Goal: Transaction & Acquisition: Purchase product/service

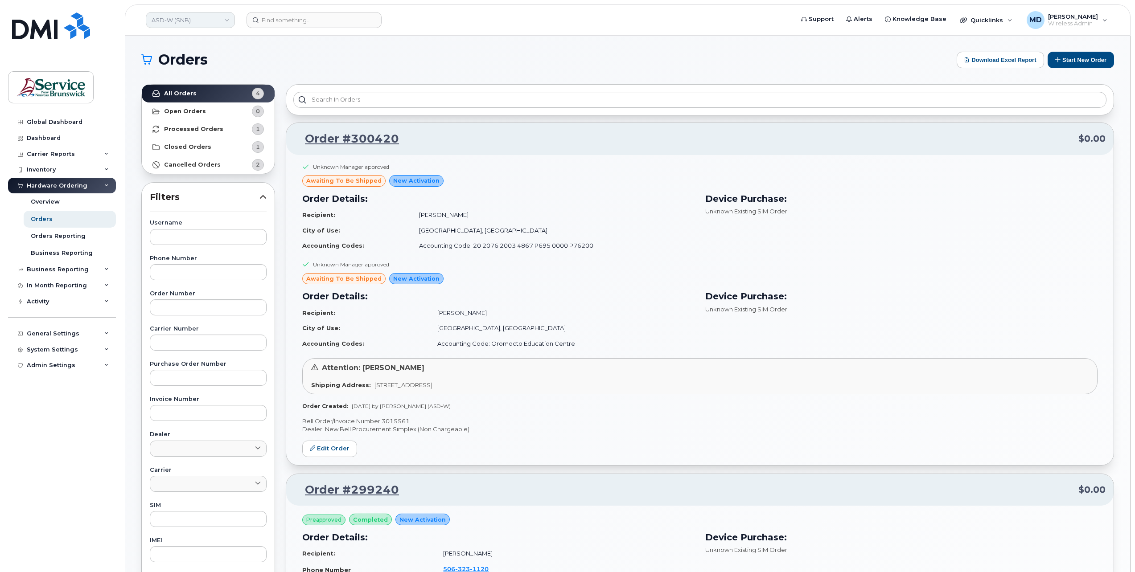
click at [202, 24] on link "ASD-W (SNB)" at bounding box center [190, 20] width 89 height 16
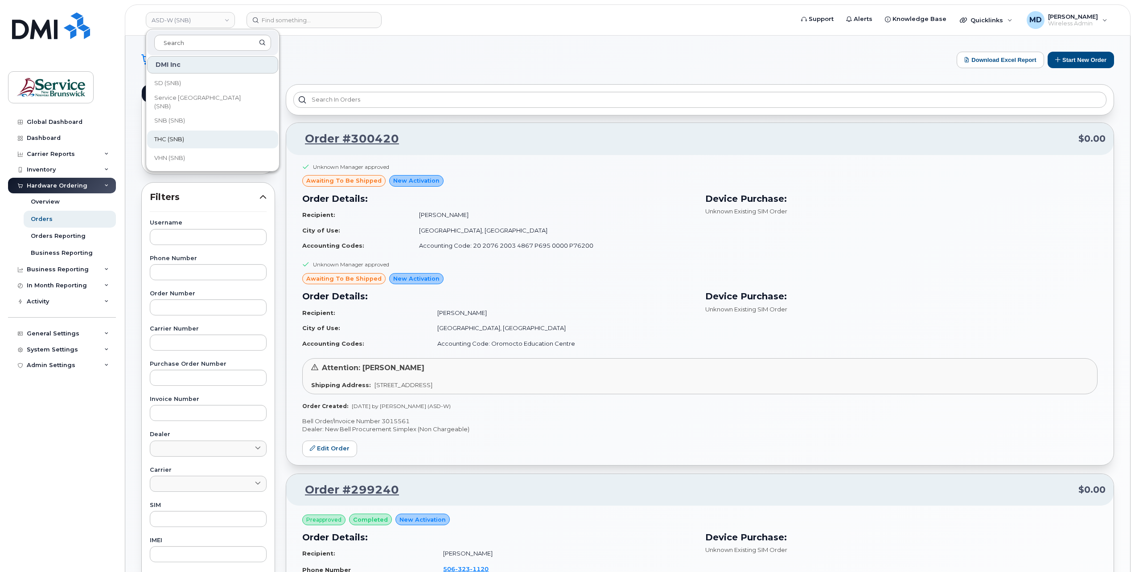
scroll to position [148, 0]
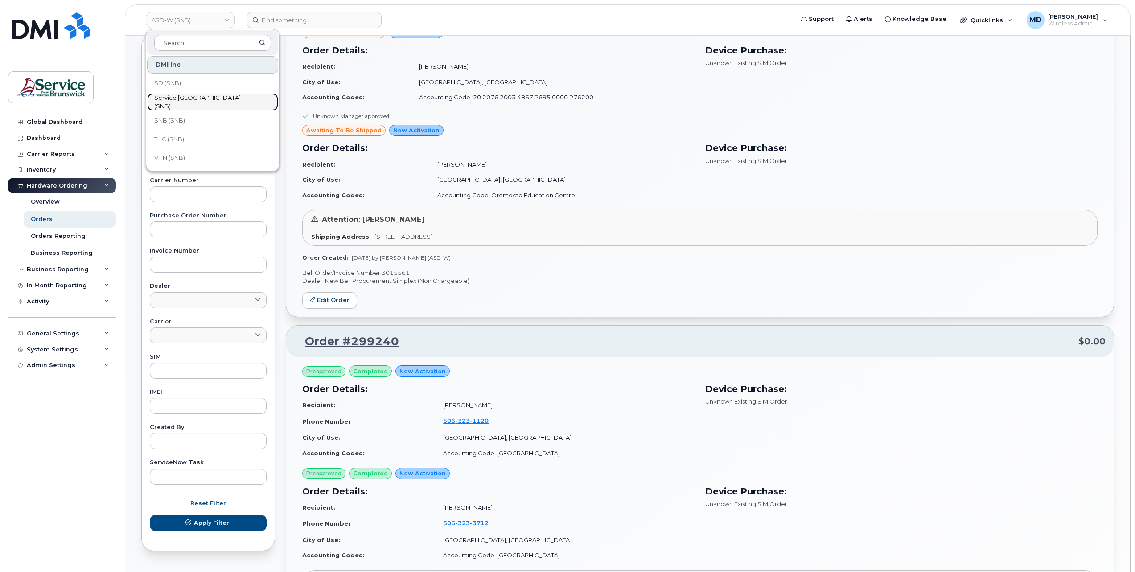
click at [208, 102] on span "Service [GEOGRAPHIC_DATA] (SNB)" at bounding box center [205, 102] width 103 height 17
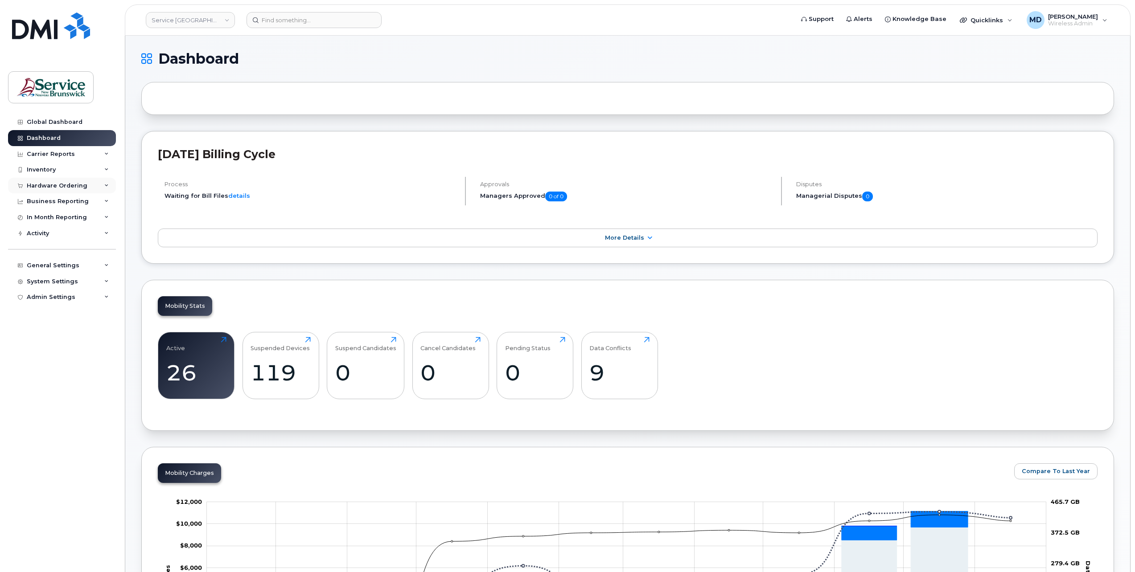
click at [48, 183] on div "Hardware Ordering" at bounding box center [57, 185] width 61 height 7
click at [46, 218] on div "Orders" at bounding box center [42, 219] width 22 height 8
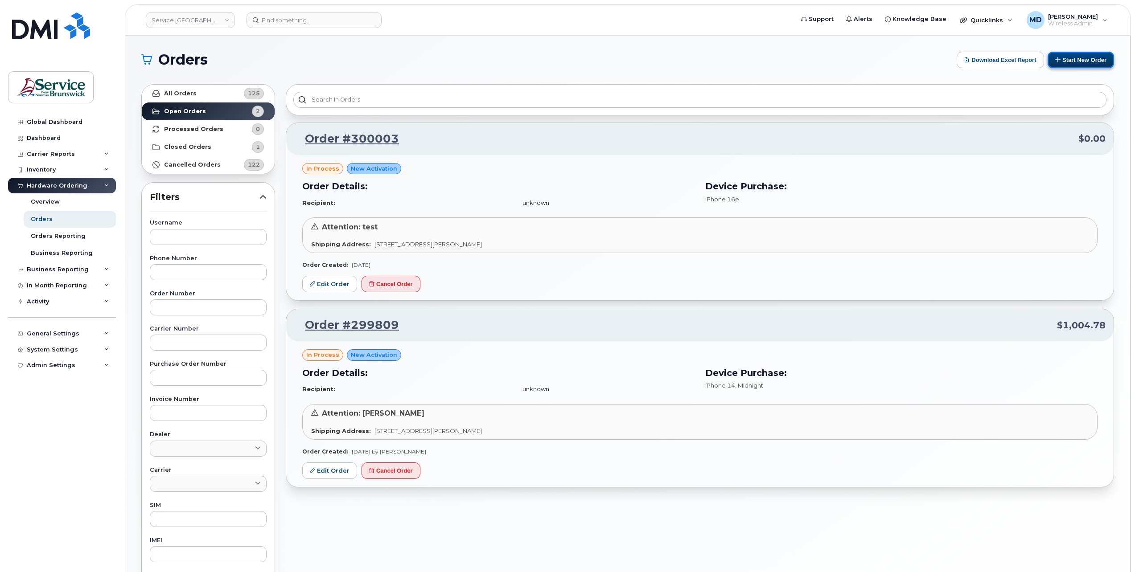
click at [1077, 62] on button "Start New Order" at bounding box center [1081, 60] width 66 height 16
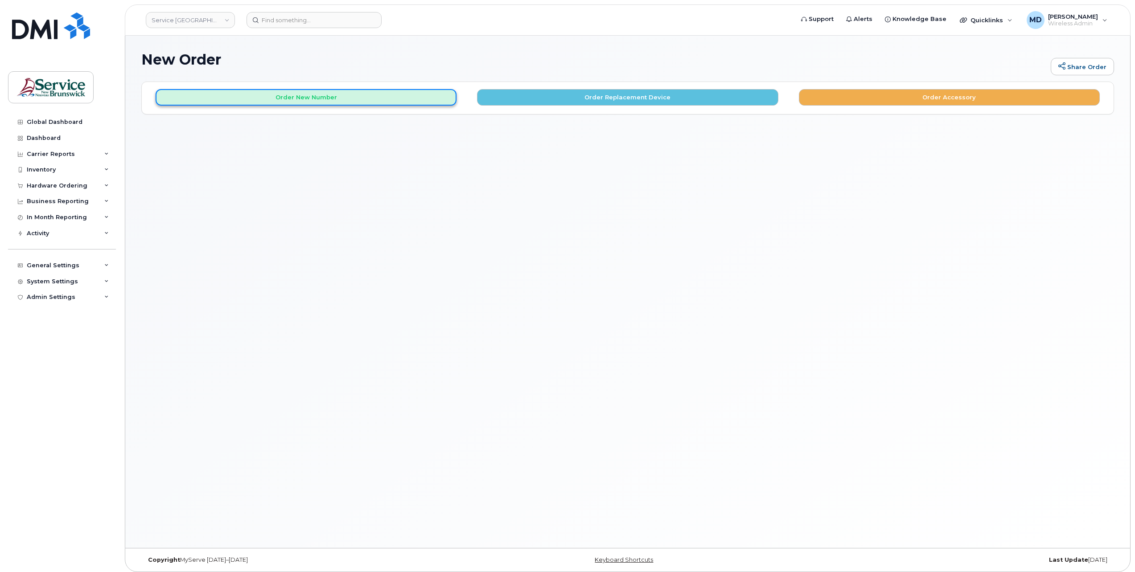
click at [328, 93] on button "Order New Number" at bounding box center [306, 97] width 301 height 16
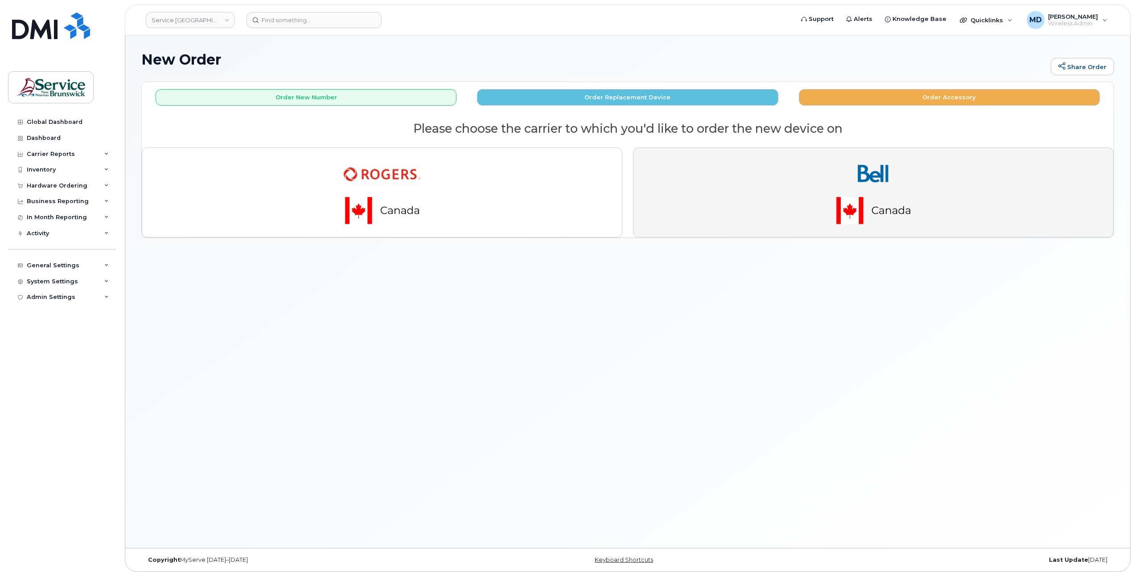
click at [984, 163] on button "button" at bounding box center [873, 193] width 481 height 90
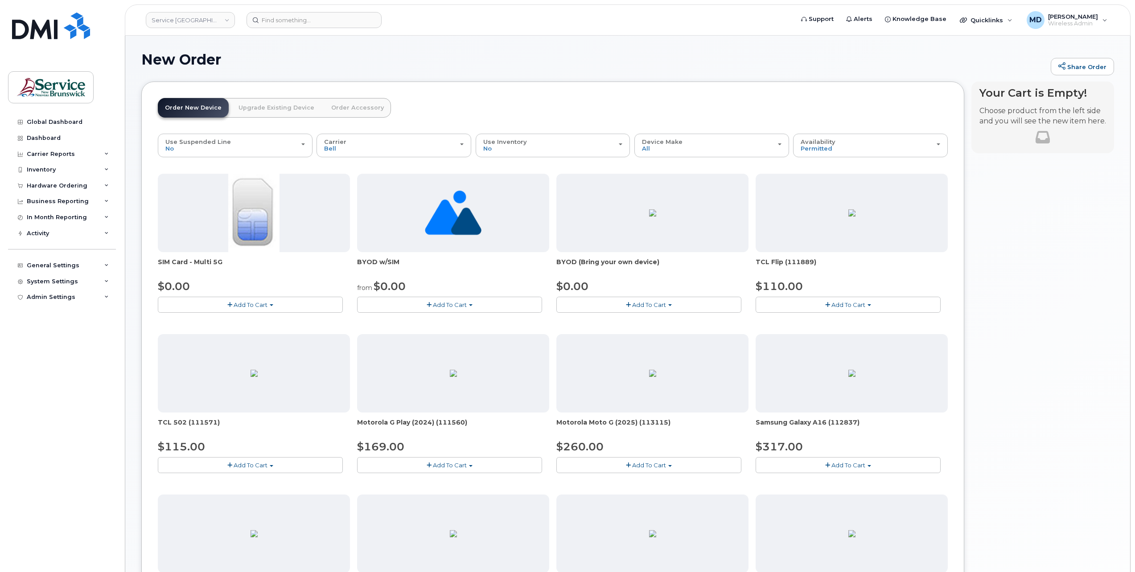
click at [413, 302] on button "Add To Cart" at bounding box center [449, 305] width 185 height 16
click at [415, 320] on link "$0.00 - New Activation" at bounding box center [405, 321] width 92 height 11
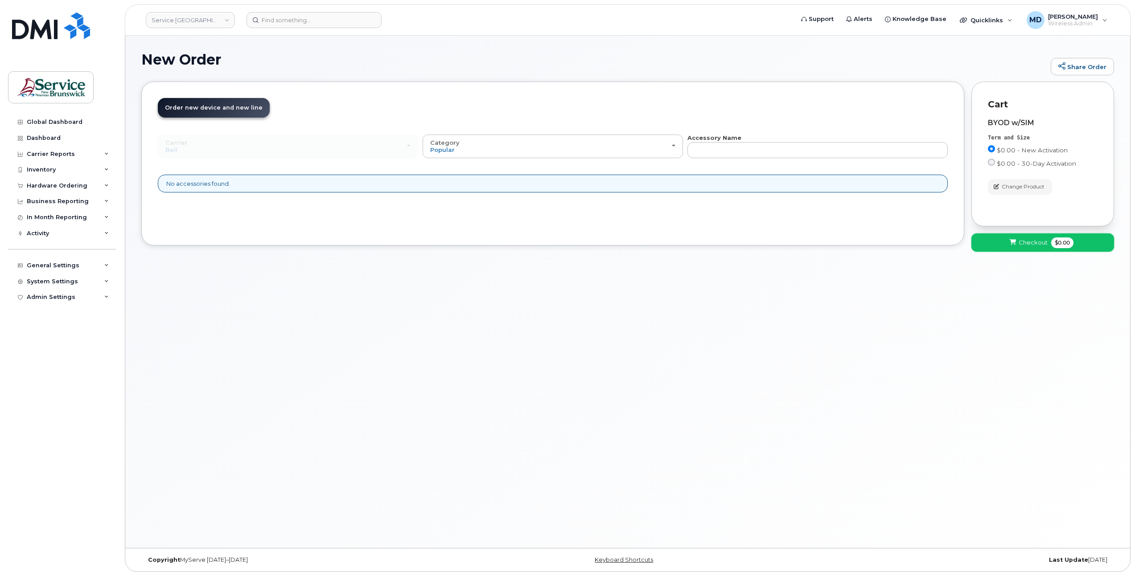
click at [1027, 241] on span "Checkout" at bounding box center [1033, 243] width 29 height 8
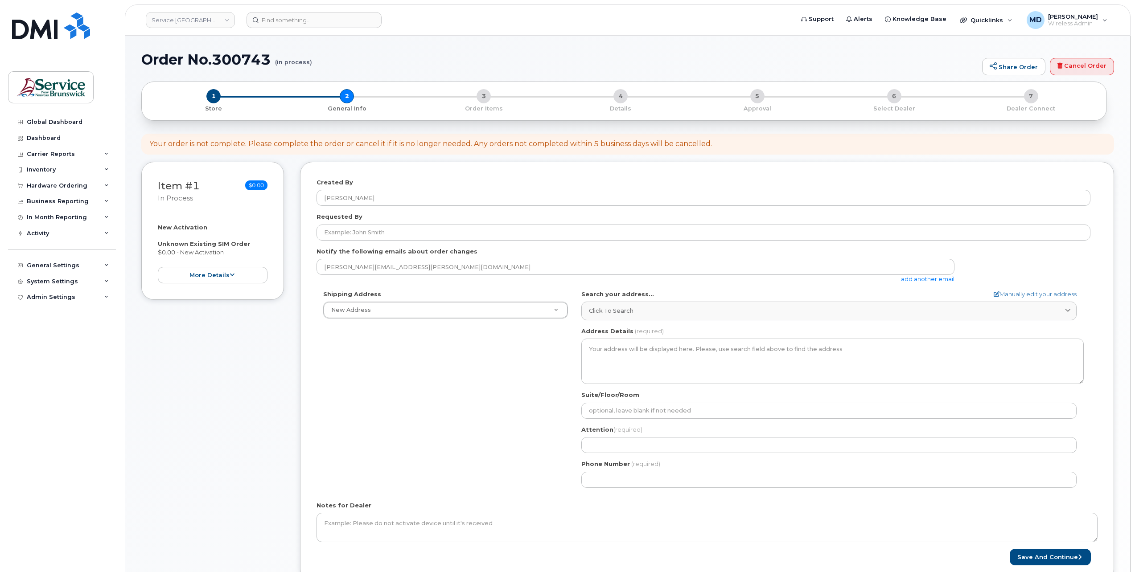
scroll to position [148, 0]
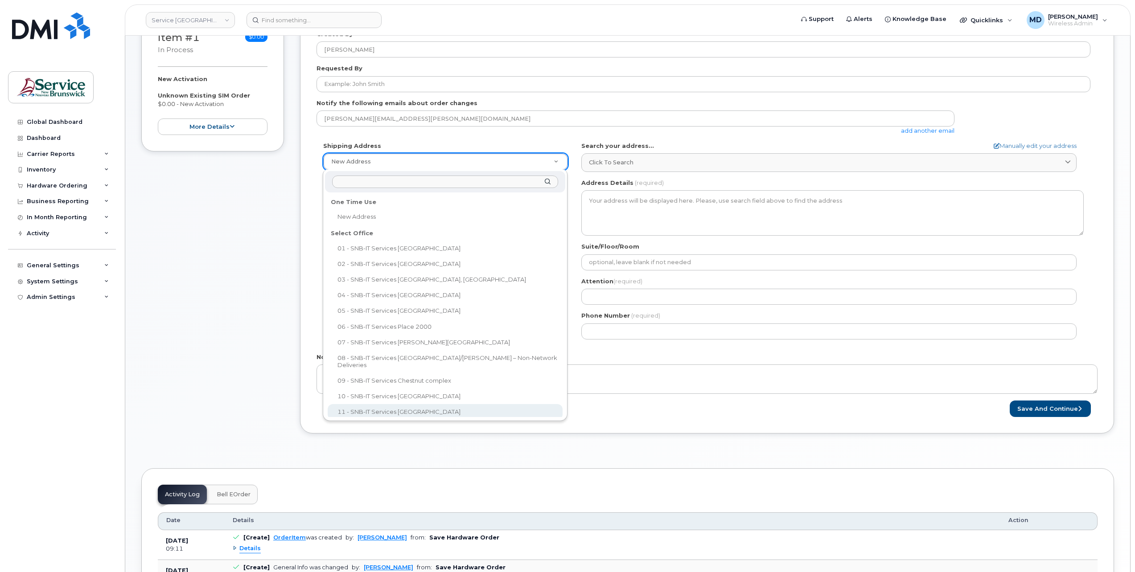
select select
type textarea "15 King Sq N Saint John New Brunswick E2L 1E6"
type input "Cory Ducey"
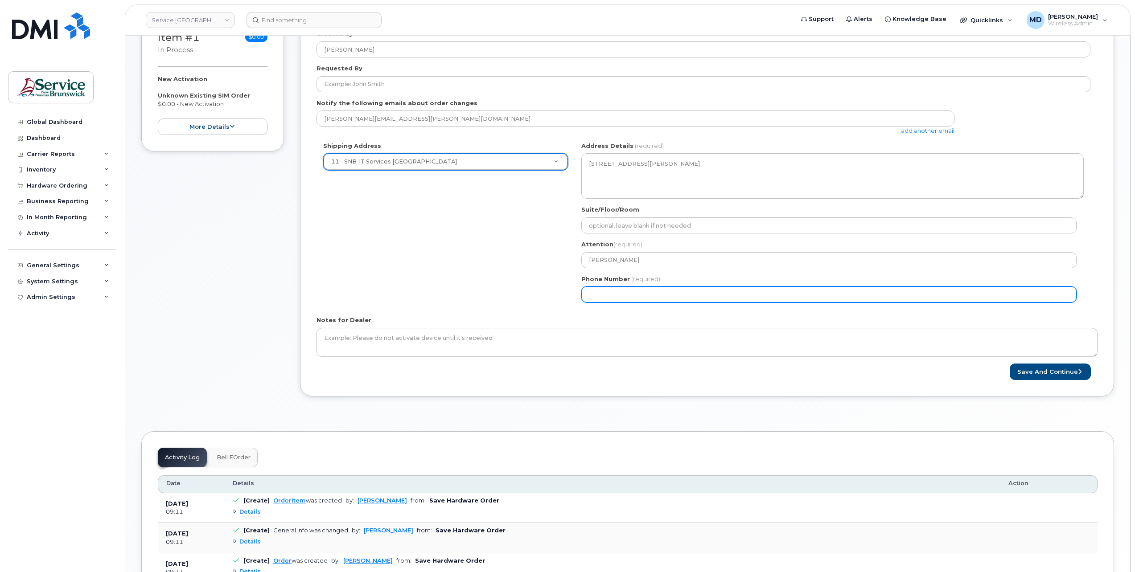
click at [600, 294] on input "Phone Number" at bounding box center [828, 295] width 495 height 16
type input "5062615198"
select select
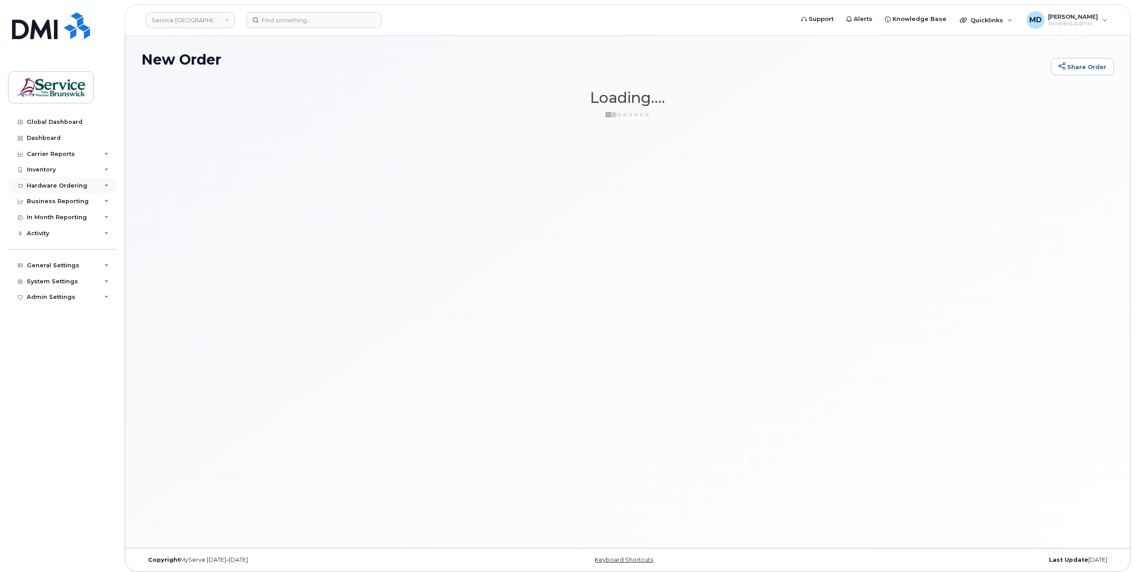
click at [59, 186] on div "Hardware Ordering" at bounding box center [57, 185] width 61 height 7
click at [44, 220] on div "Orders" at bounding box center [42, 219] width 22 height 8
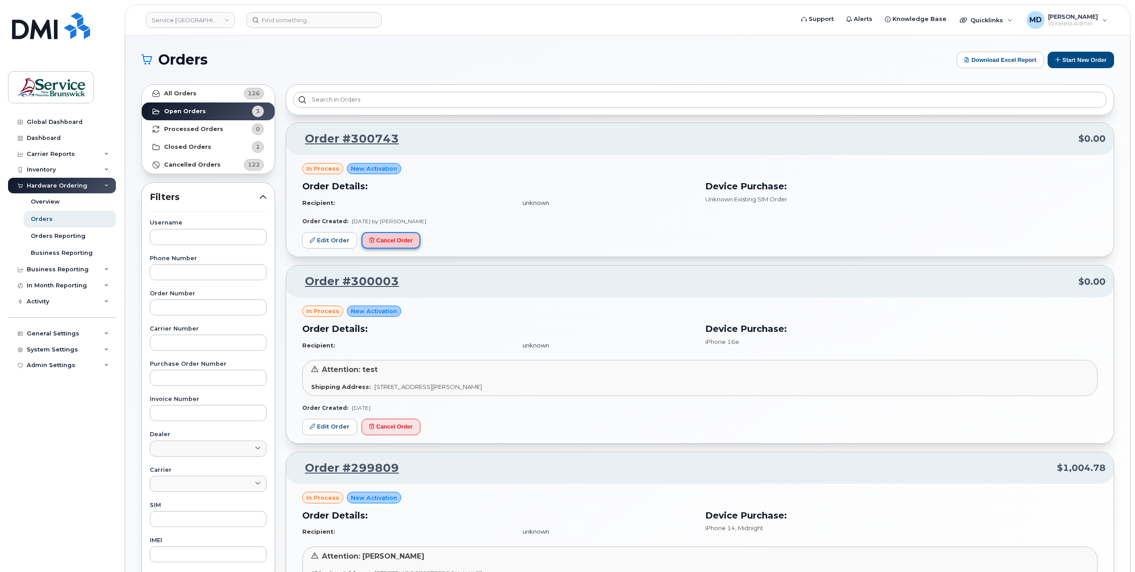
click at [396, 240] on button "Cancel Order" at bounding box center [391, 240] width 59 height 16
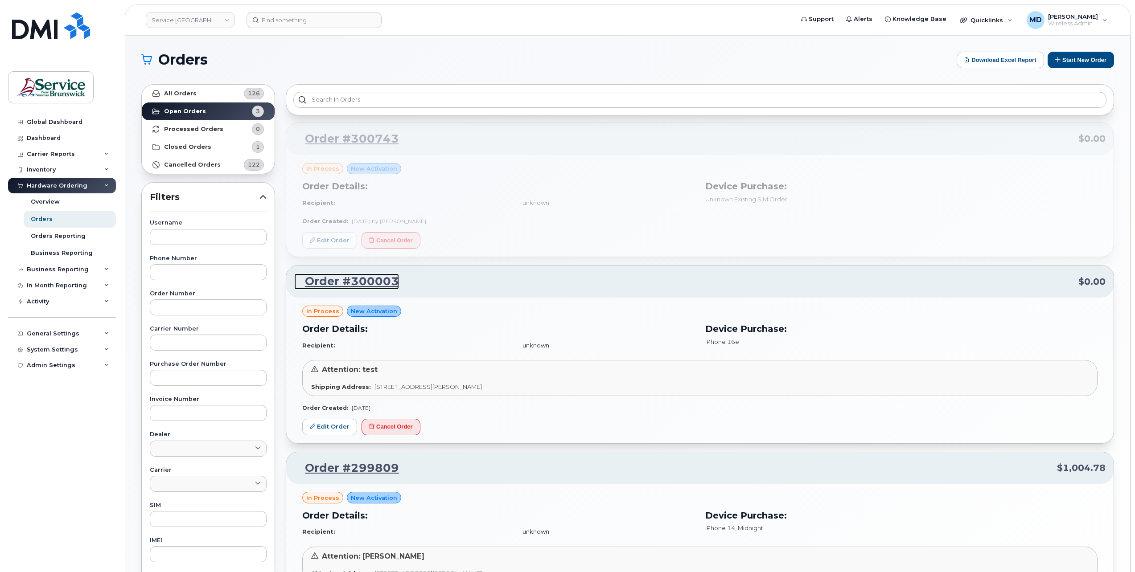
drag, startPoint x: 365, startPoint y: 284, endPoint x: 382, endPoint y: 286, distance: 17.0
click at [365, 284] on link "Order #300003" at bounding box center [346, 282] width 105 height 16
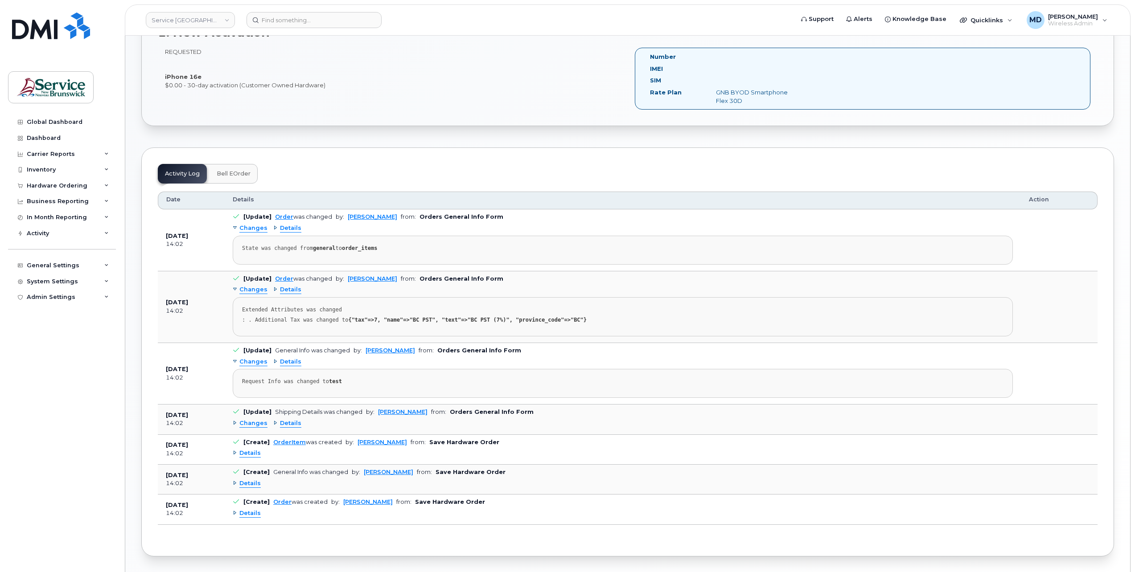
scroll to position [321, 0]
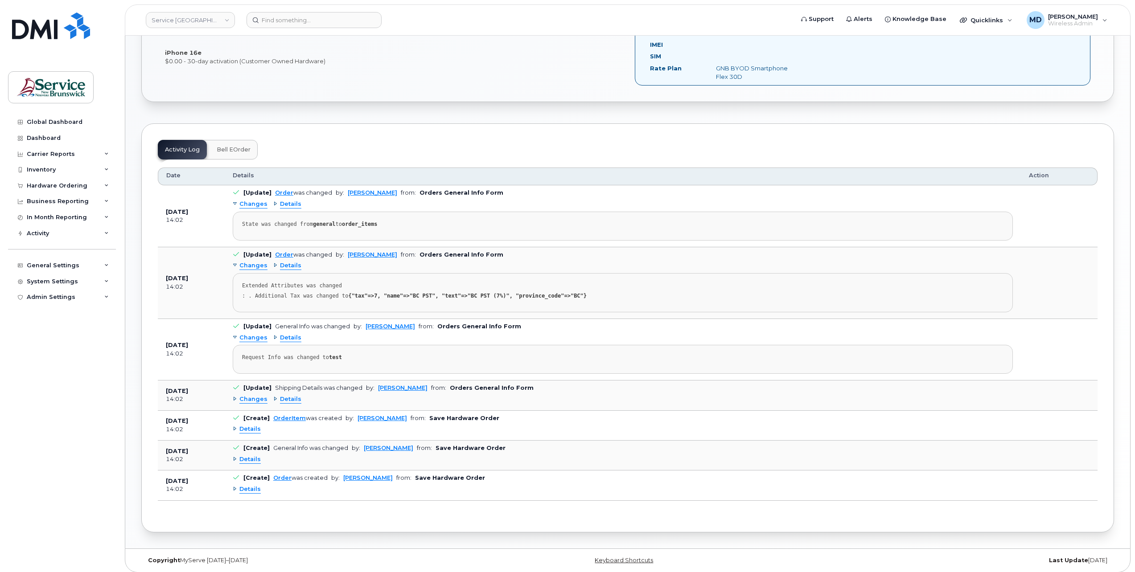
click at [248, 428] on span "Details" at bounding box center [249, 429] width 21 height 8
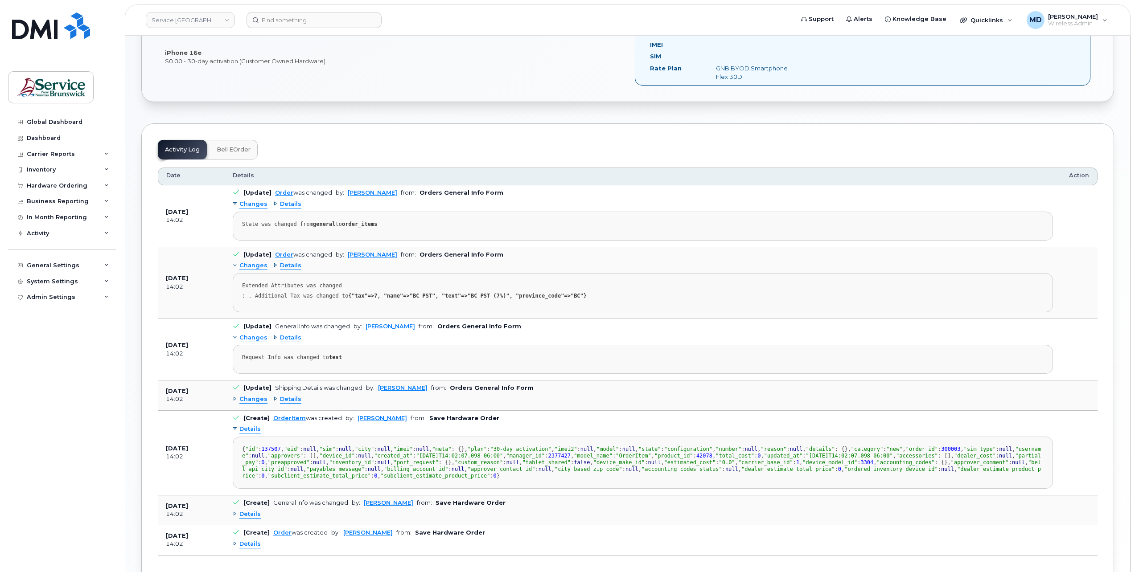
click at [254, 397] on span "Changes" at bounding box center [253, 399] width 28 height 8
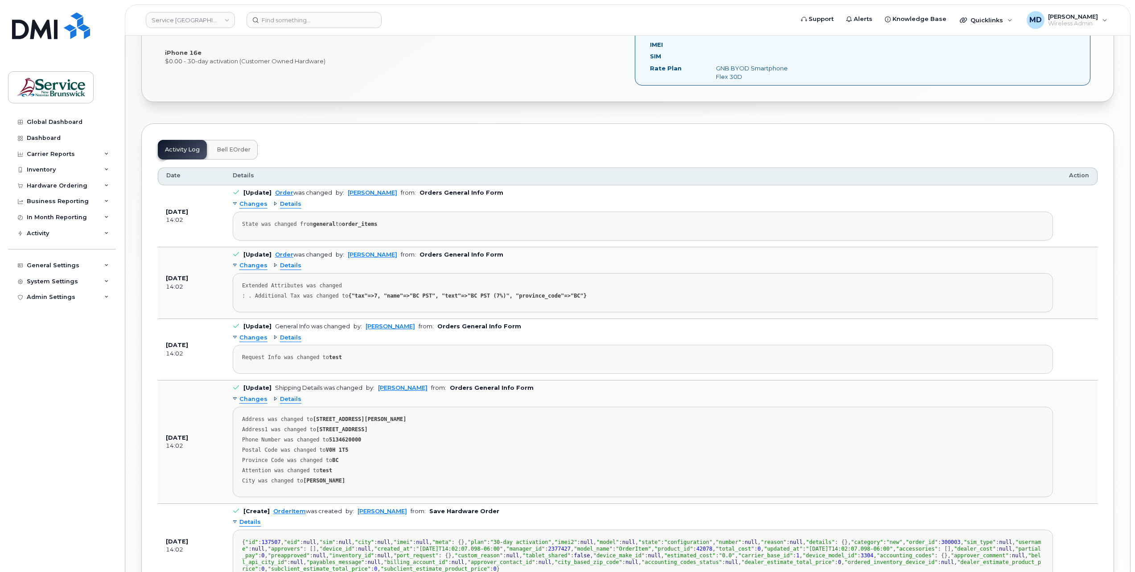
click at [254, 397] on span "Changes" at bounding box center [253, 399] width 28 height 8
